Goal: Task Accomplishment & Management: Use online tool/utility

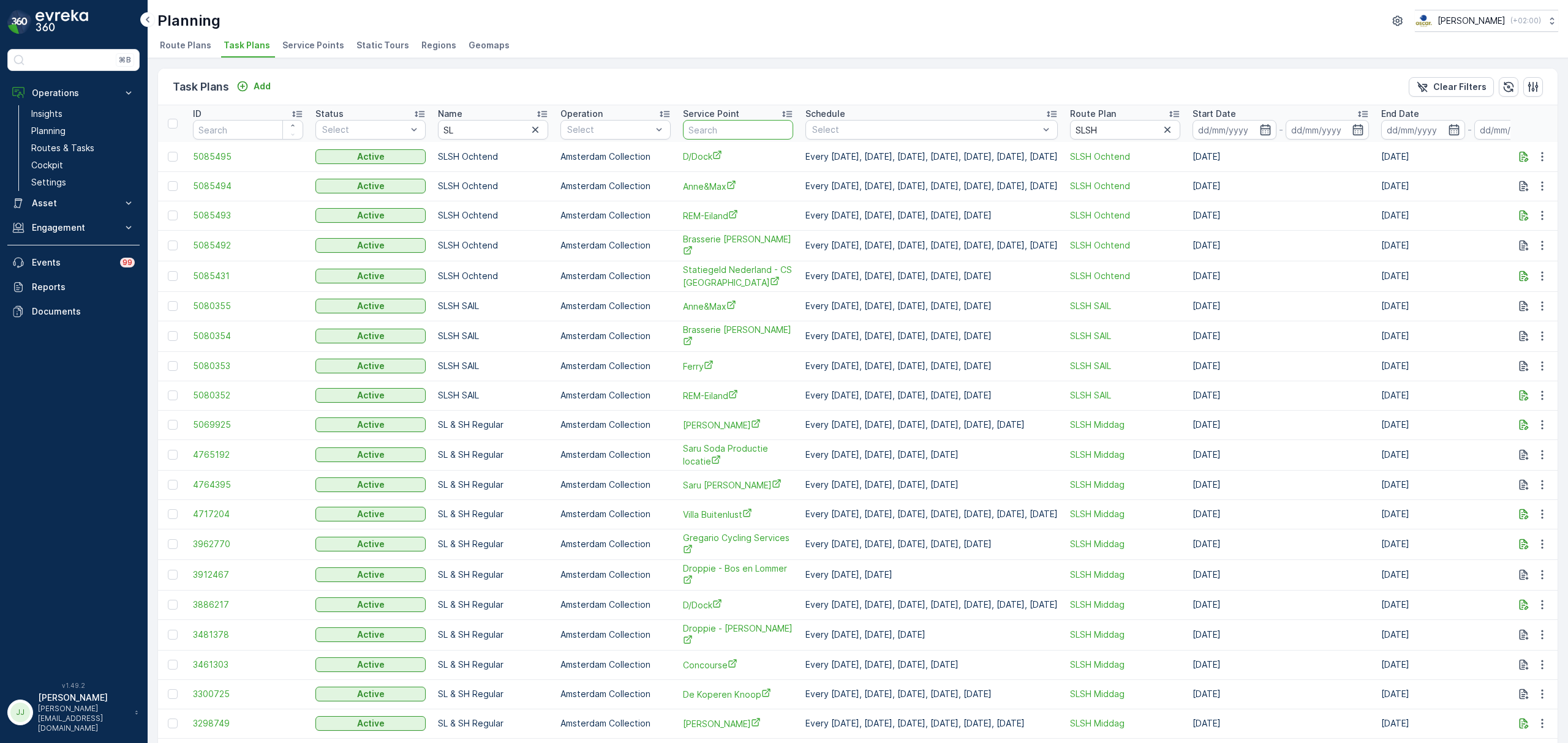
click at [709, 130] on input "text" at bounding box center [738, 130] width 110 height 20
type input "v12"
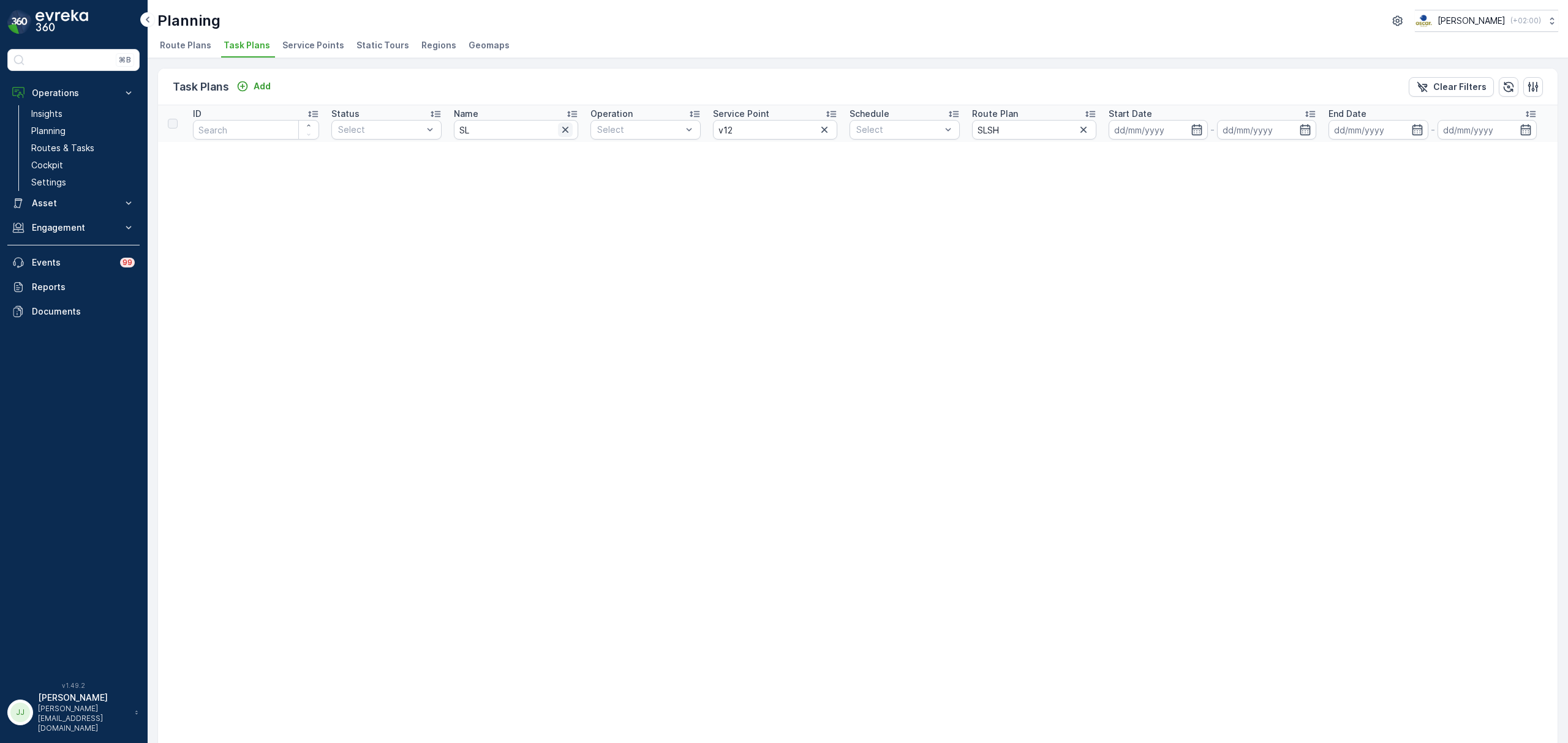
click at [561, 130] on icon "button" at bounding box center [566, 130] width 12 height 12
click at [1078, 129] on icon "button" at bounding box center [1081, 130] width 6 height 6
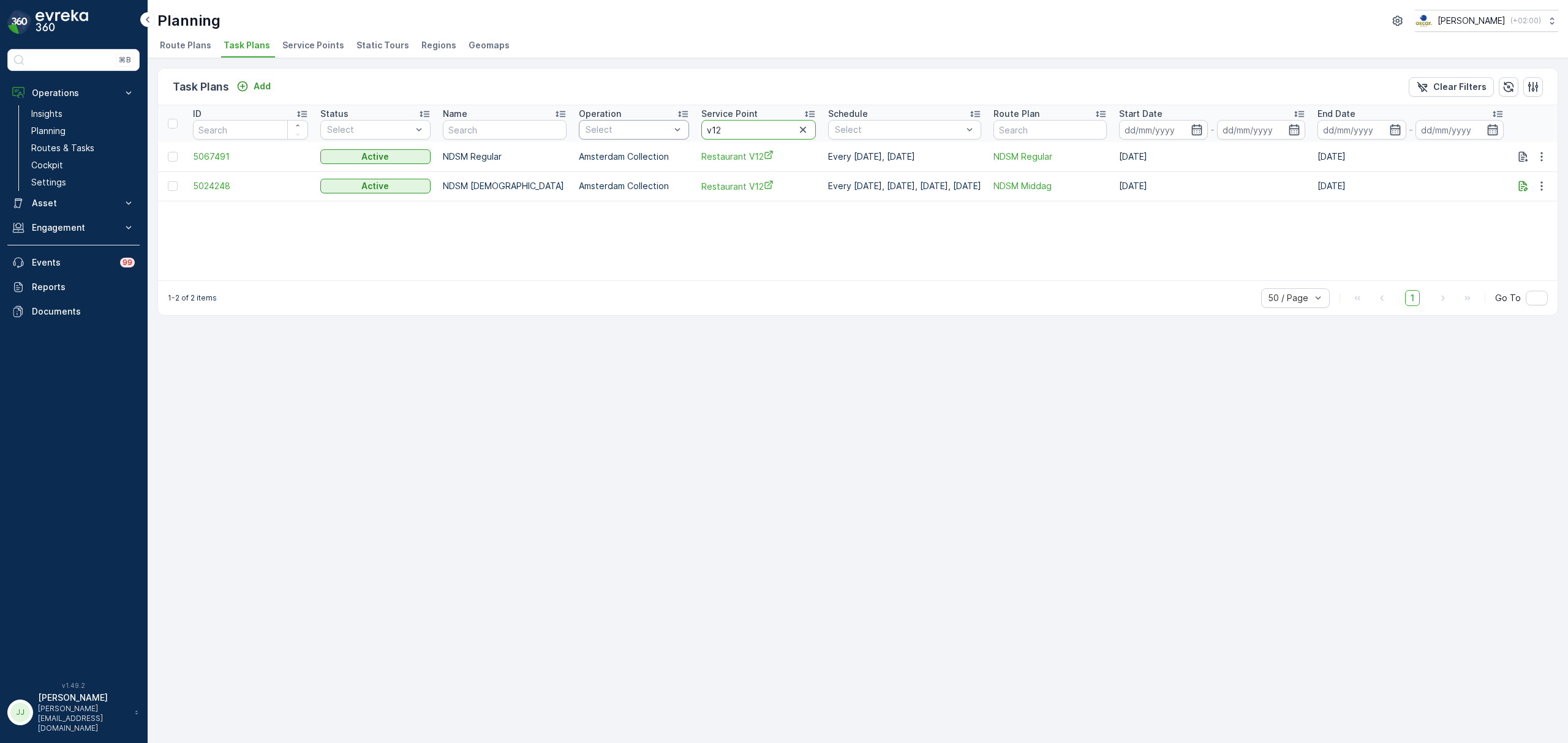
drag, startPoint x: 710, startPoint y: 132, endPoint x: 664, endPoint y: 126, distance: 46.4
click at [664, 126] on tr "ID Status Select Name Operation Select Service Point v12 Schedule Select Route …" at bounding box center [858, 124] width 1400 height 37
type input "gemeente"
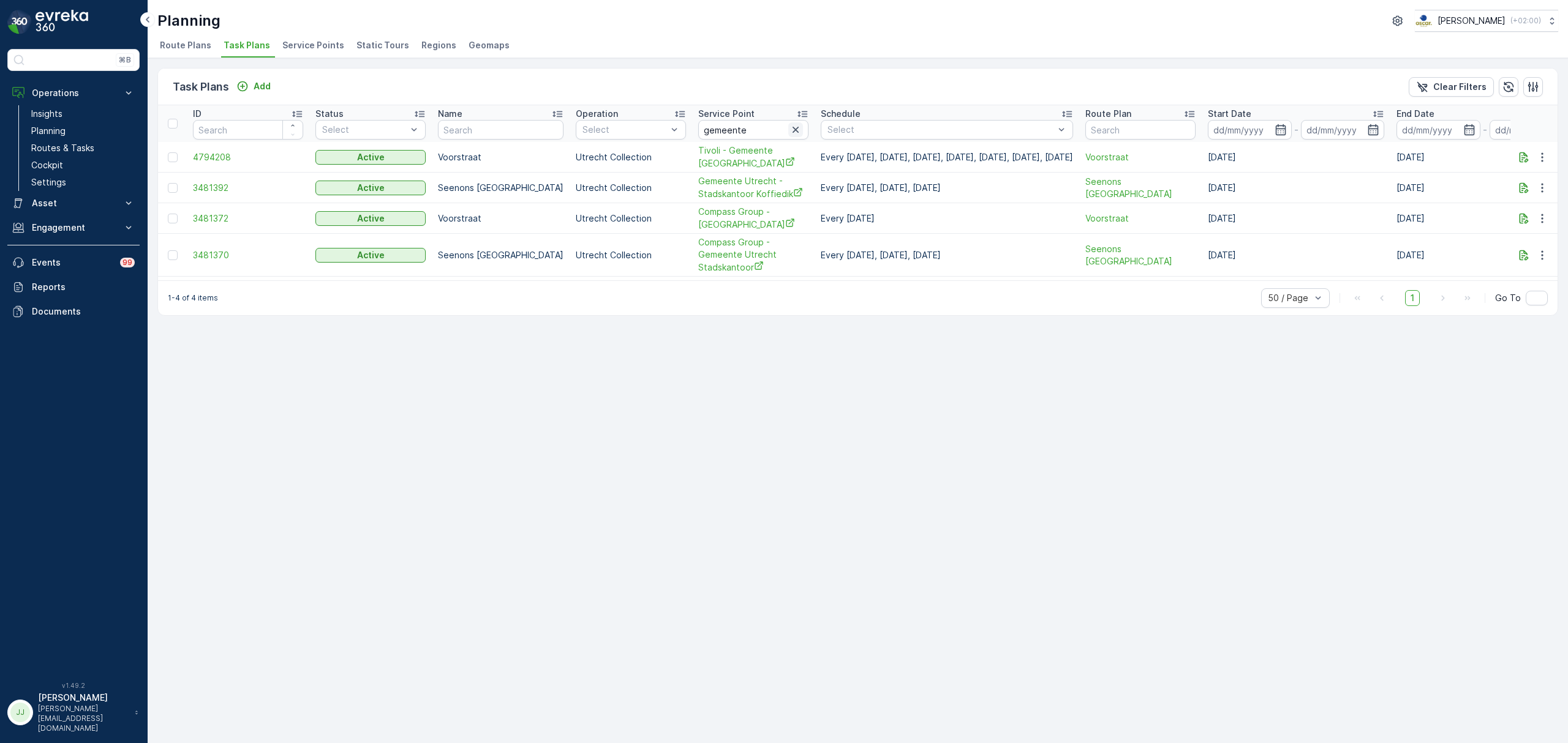
drag, startPoint x: 784, startPoint y: 126, endPoint x: 761, endPoint y: 121, distance: 23.5
click at [789, 126] on icon "button" at bounding box center [795, 130] width 12 height 12
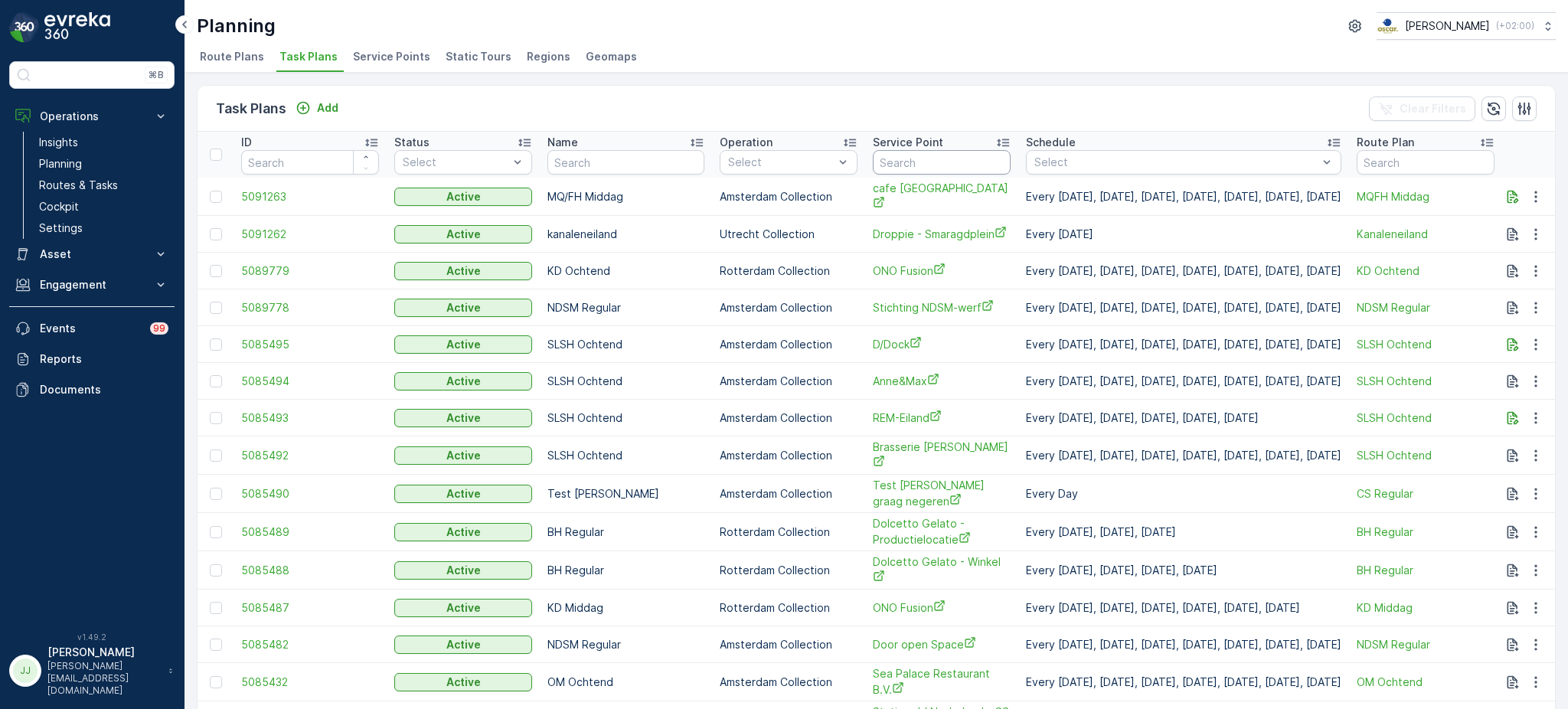
click at [880, 158] on input "text" at bounding box center [941, 162] width 138 height 25
type input "hilton"
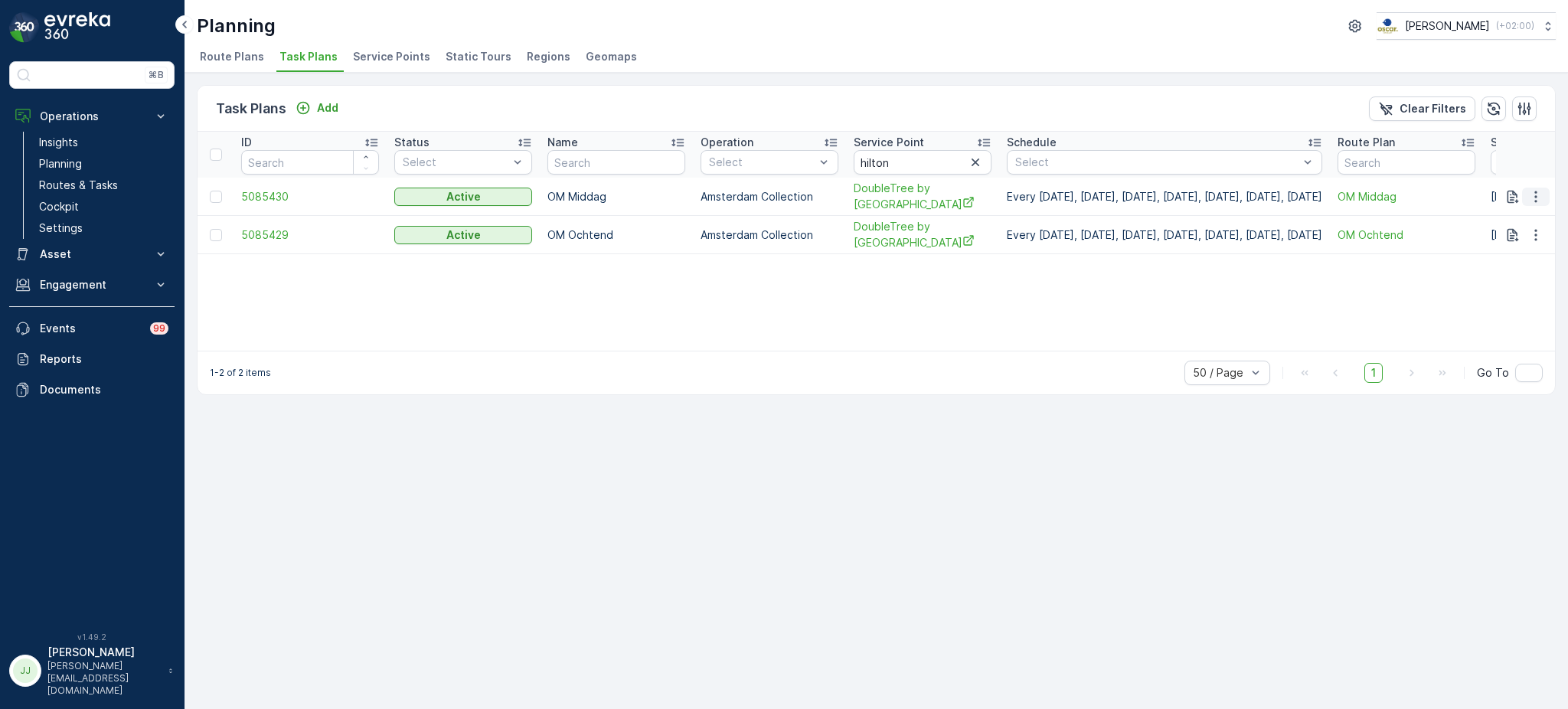
click at [1532, 204] on icon "button" at bounding box center [1536, 196] width 16 height 16
click at [1510, 242] on span "Edit Task Plan" at bounding box center [1509, 247] width 71 height 16
click at [980, 159] on icon "button" at bounding box center [976, 162] width 16 height 16
